Goal: Find specific page/section

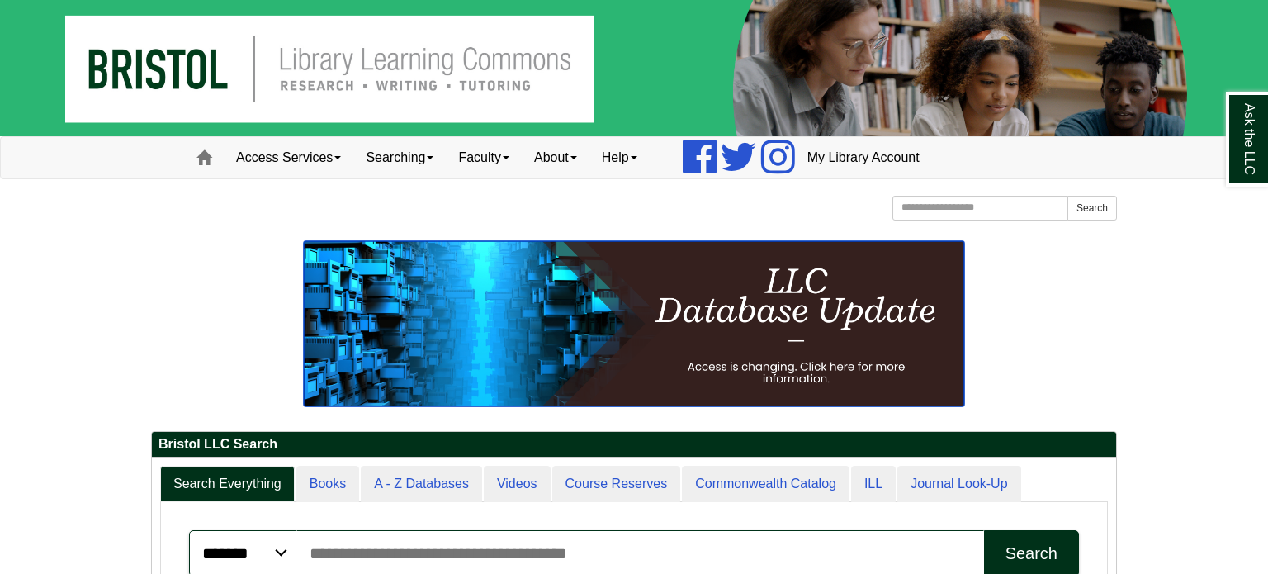
click at [511, 351] on img at bounding box center [634, 323] width 660 height 165
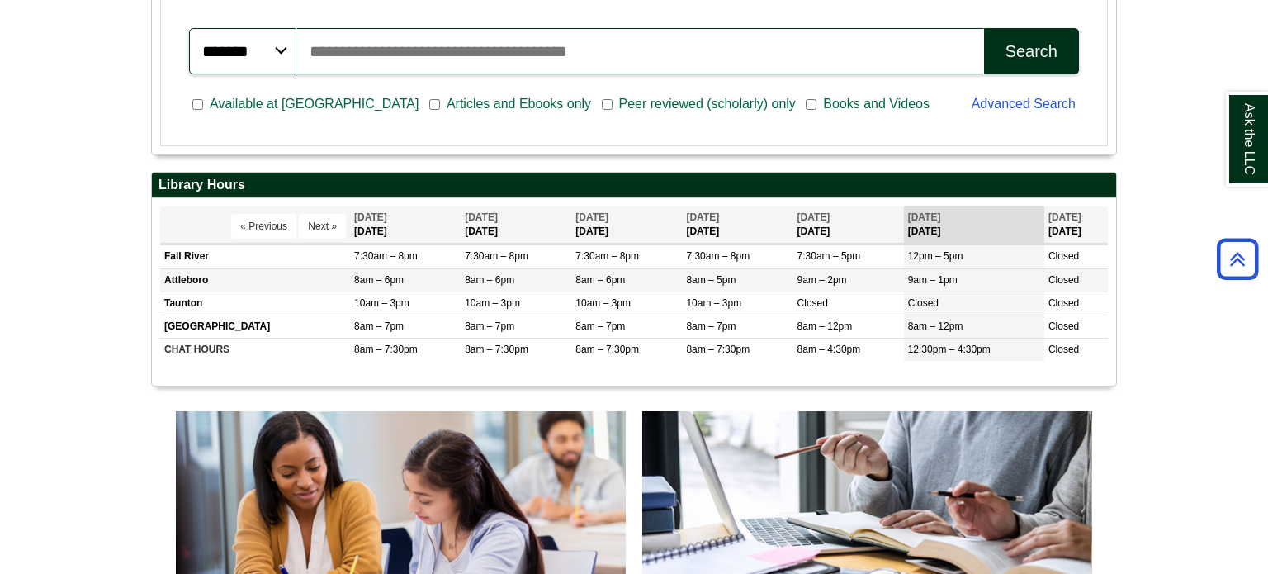
scroll to position [1004, 0]
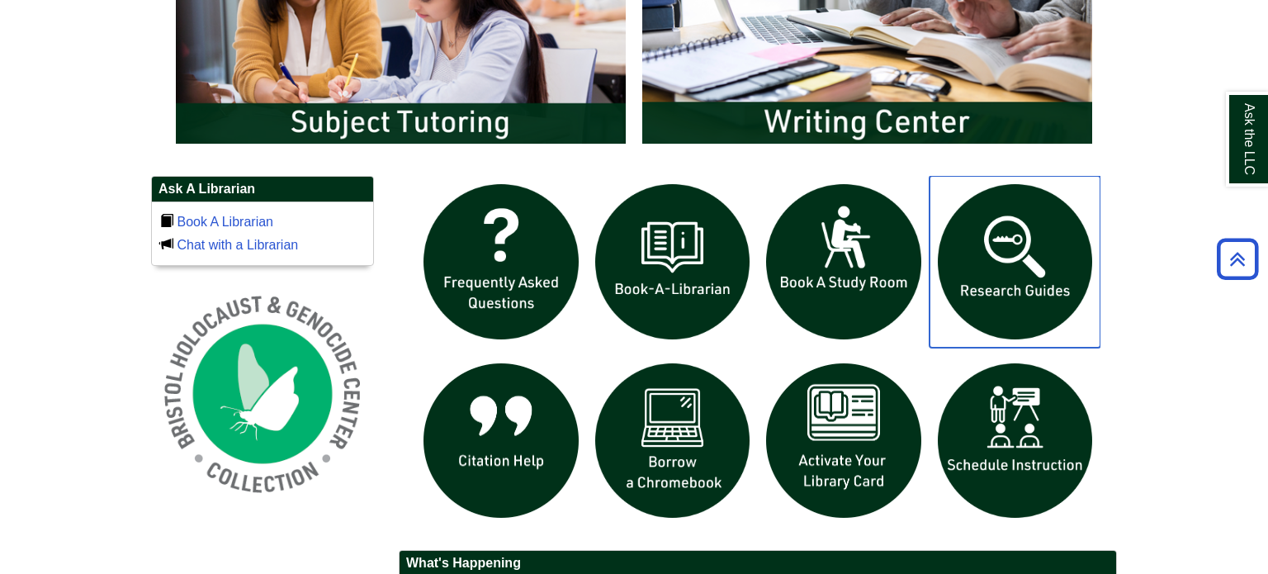
click at [1025, 278] on img "slideshow" at bounding box center [1016, 262] width 172 height 172
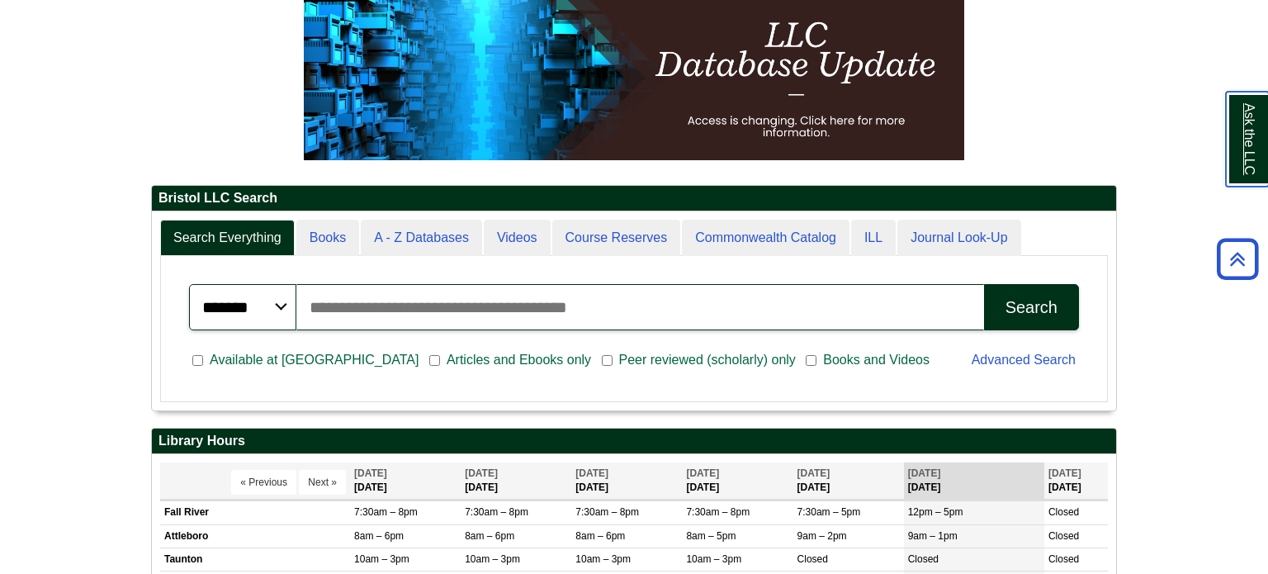
scroll to position [244, 0]
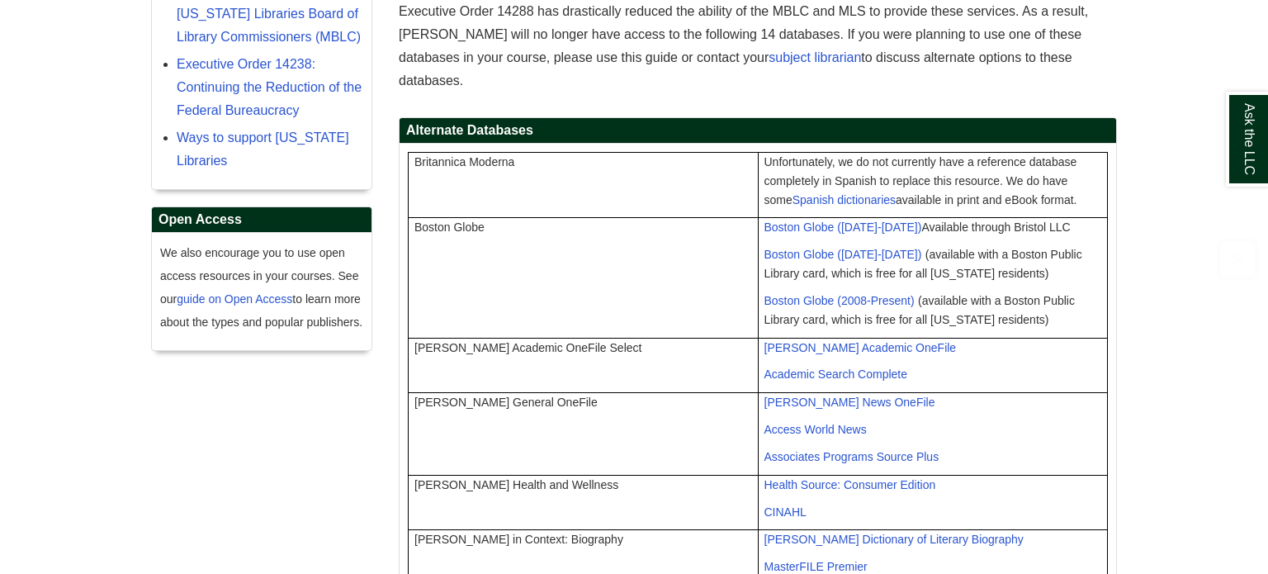
scroll to position [502, 0]
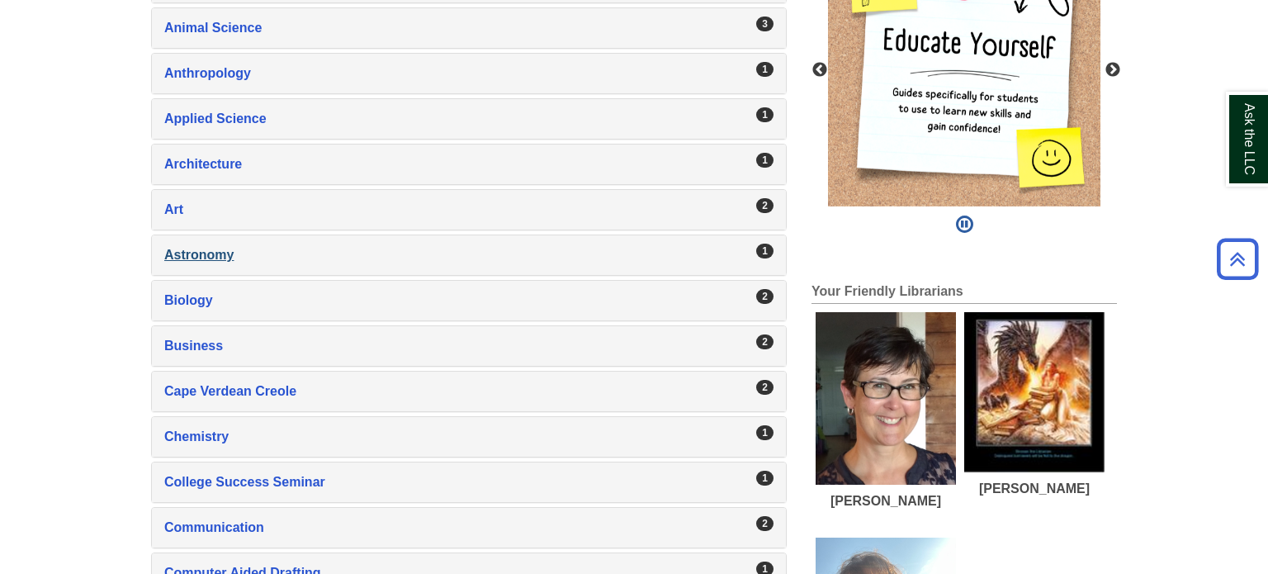
scroll to position [469, 0]
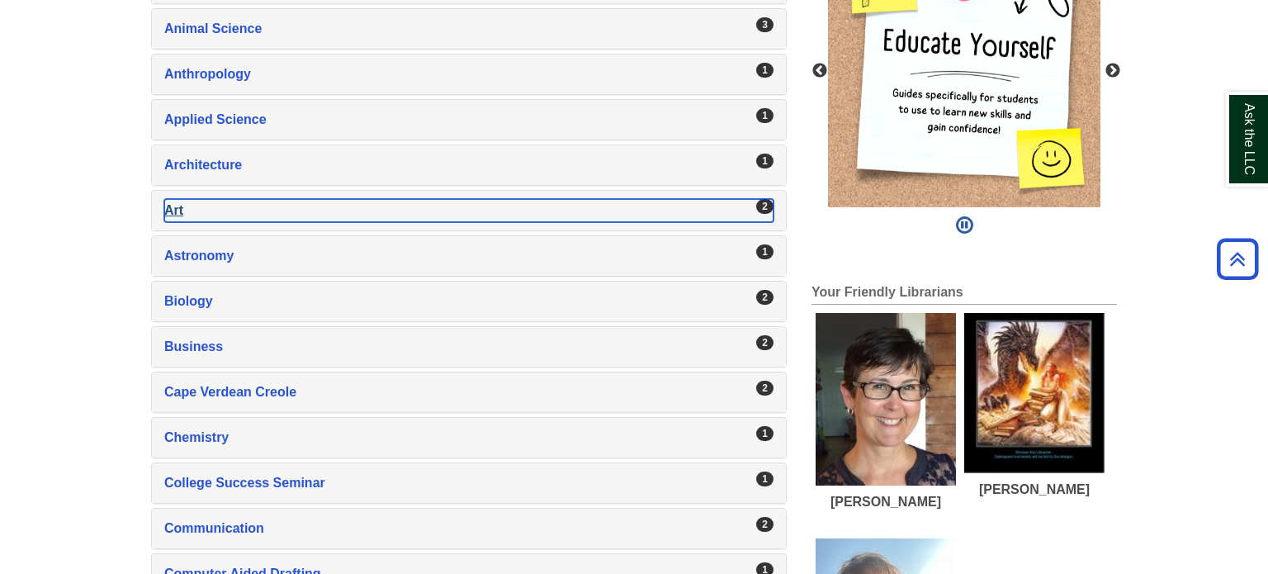
click at [271, 199] on div "Art , 2 guides" at bounding box center [468, 210] width 609 height 23
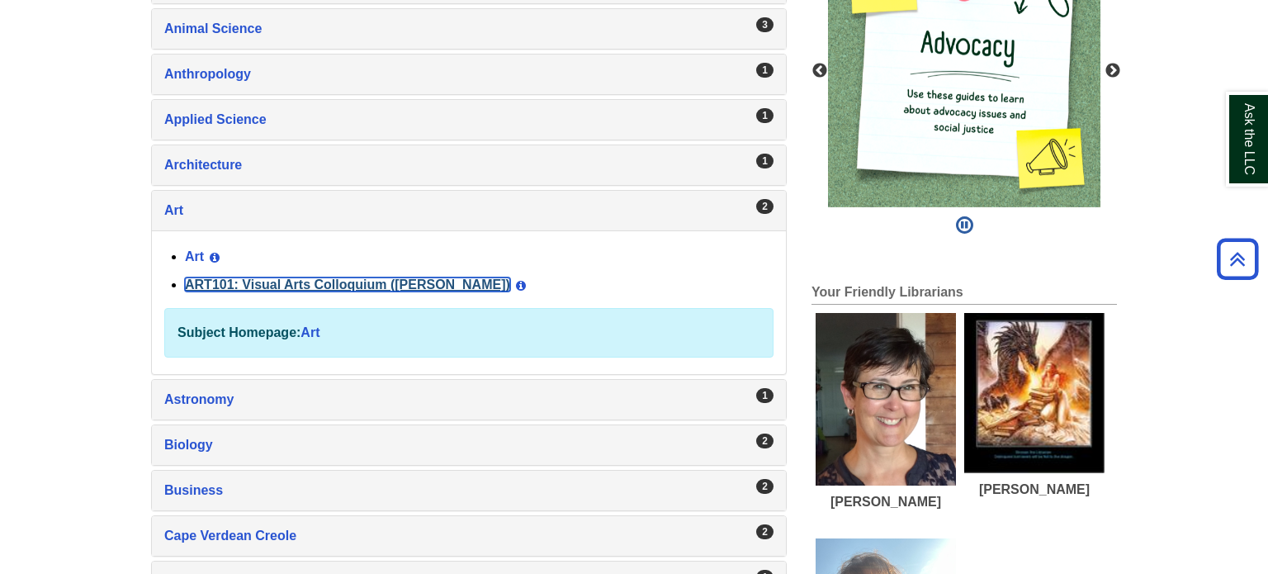
click at [301, 277] on link "ART101: Visual Arts Colloquium ([PERSON_NAME])" at bounding box center [347, 284] width 325 height 14
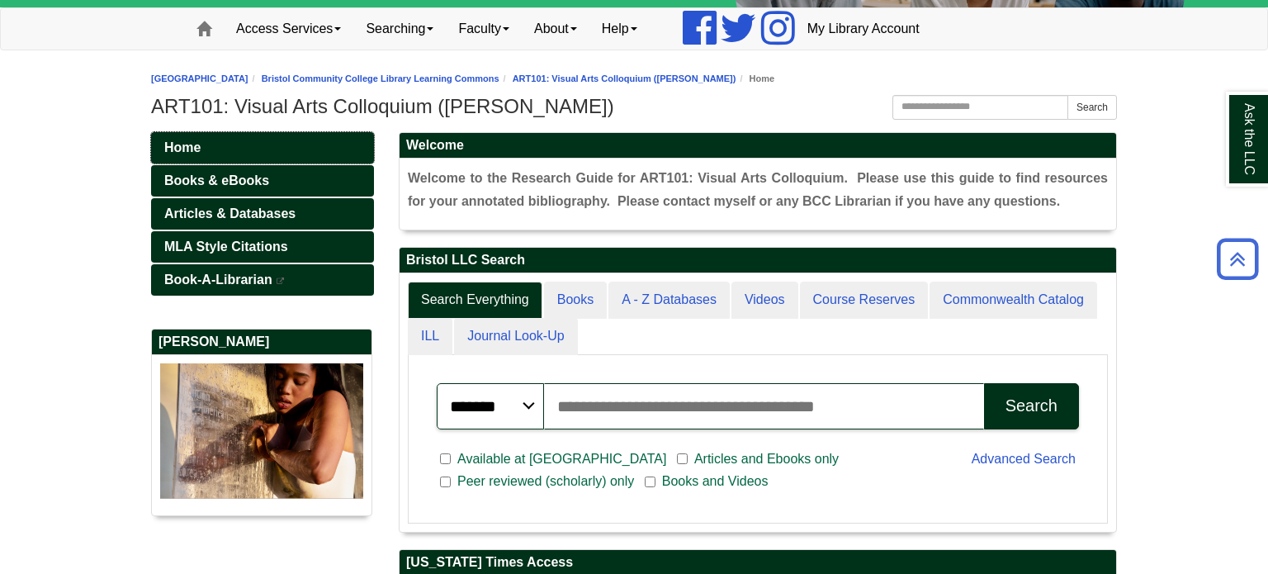
scroll to position [125, 0]
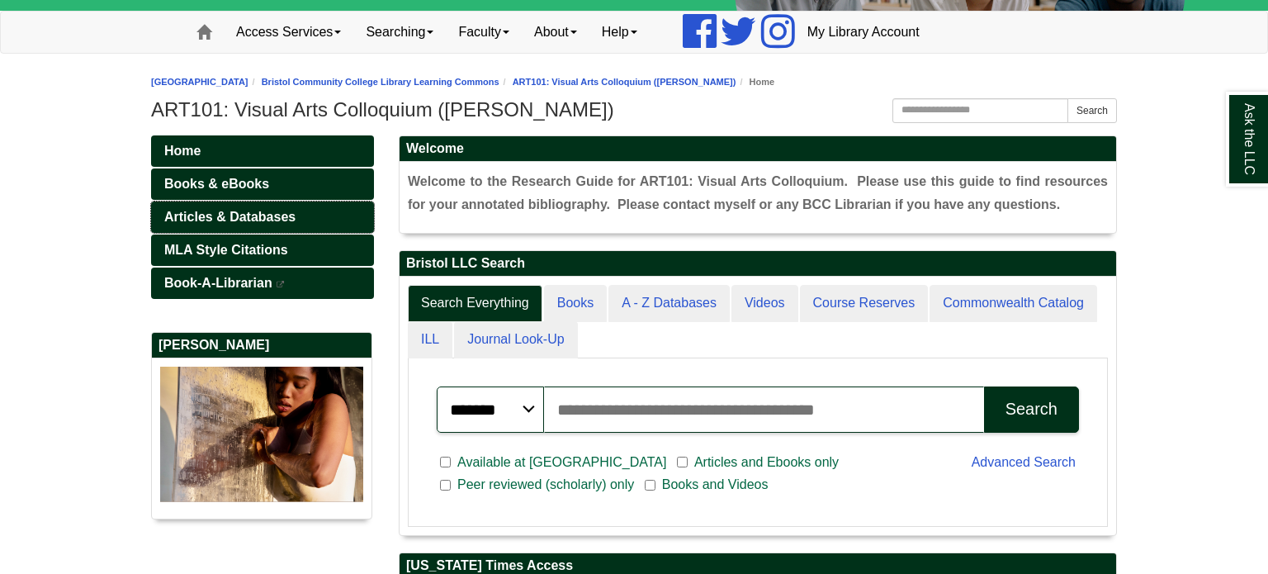
click at [263, 210] on span "Articles & Databases" at bounding box center [229, 217] width 131 height 14
